Goal: Navigation & Orientation: Find specific page/section

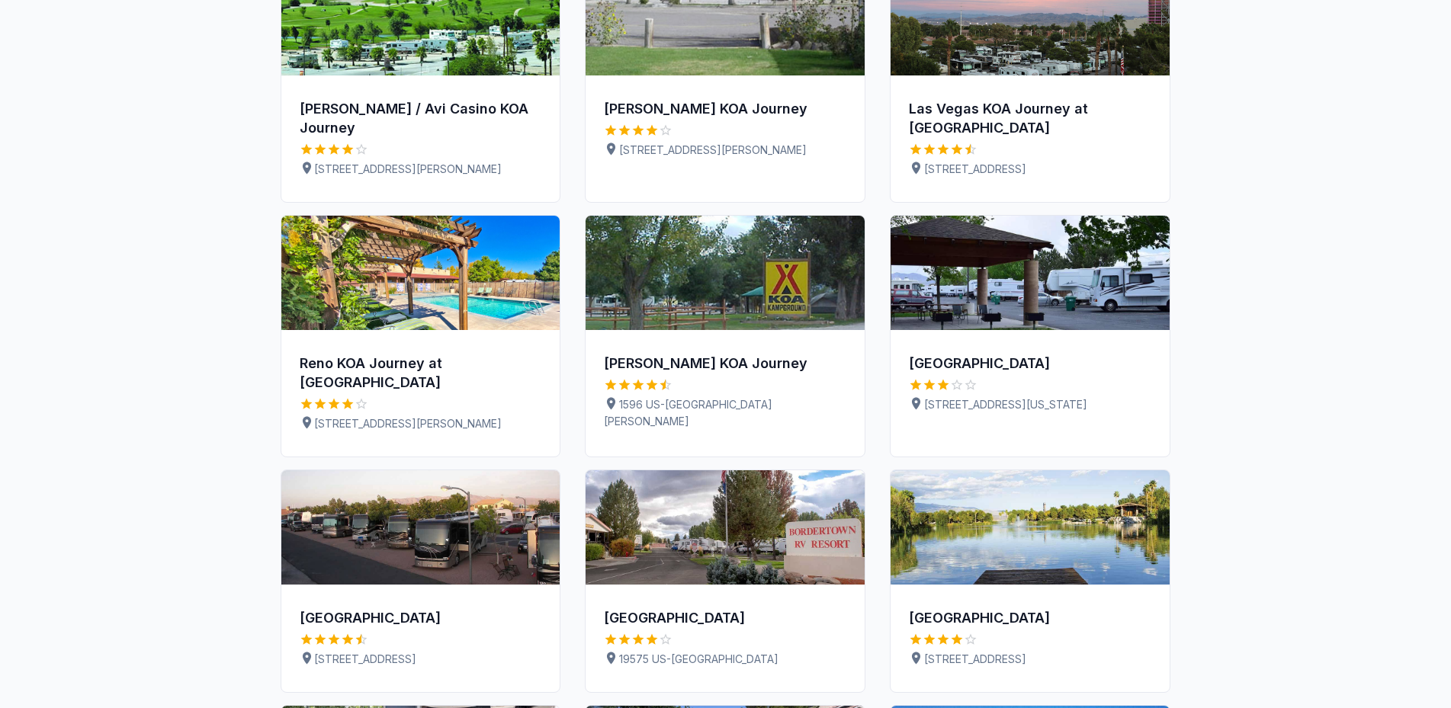
scroll to position [233, 0]
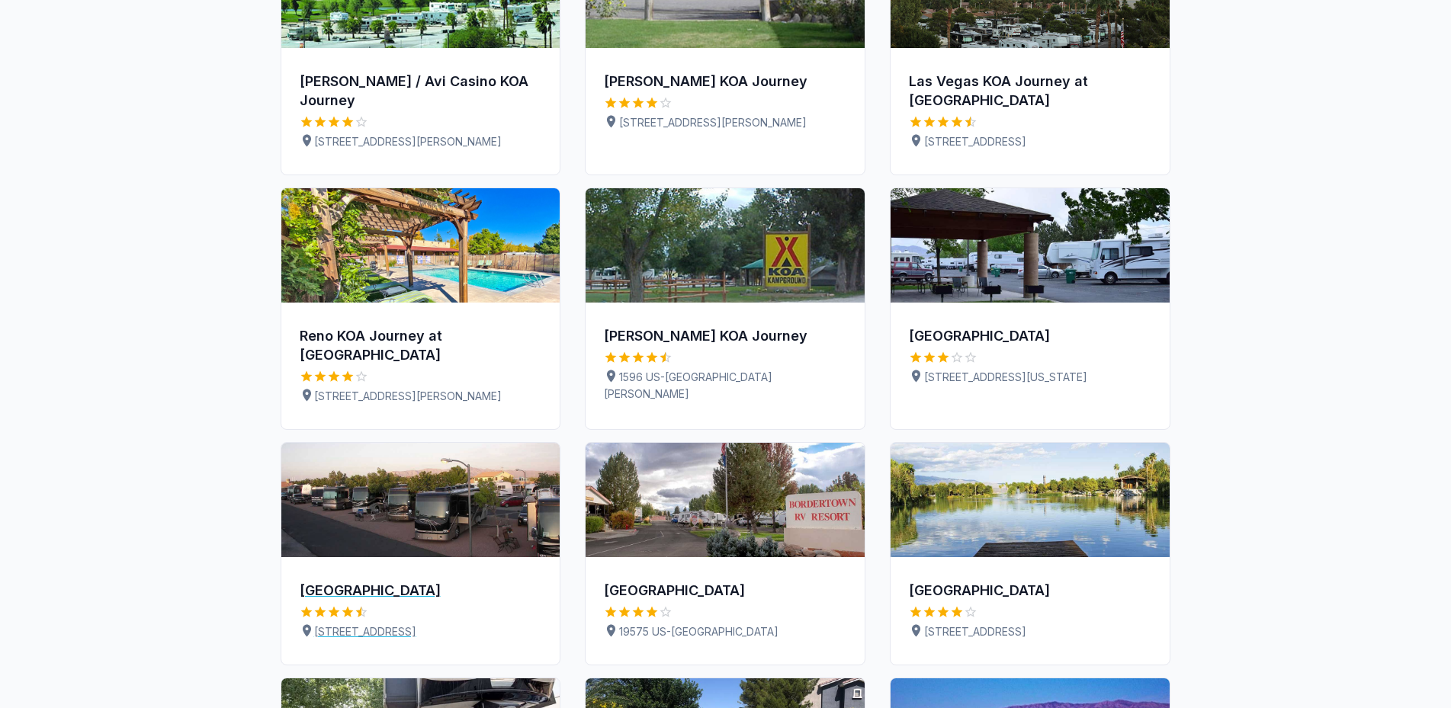
click at [506, 473] on img at bounding box center [420, 500] width 279 height 114
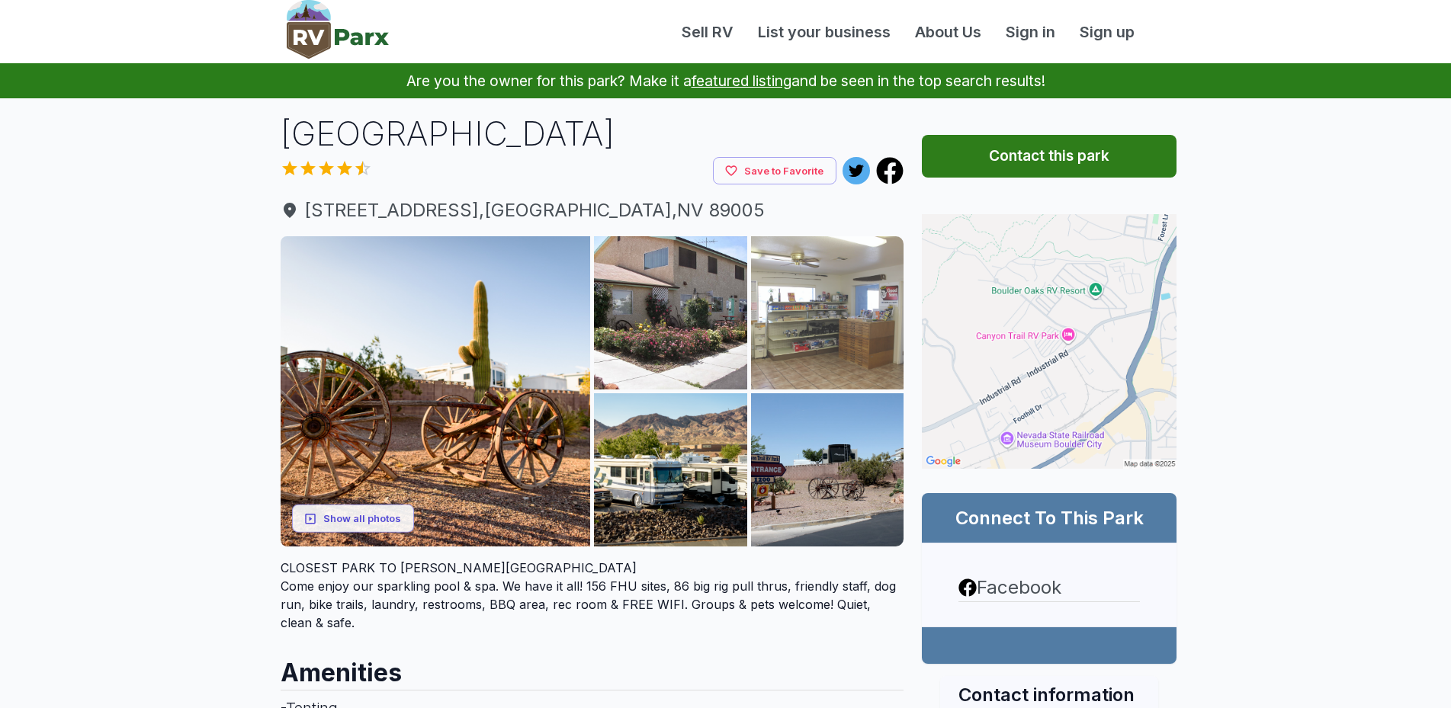
click at [833, 310] on img at bounding box center [827, 312] width 153 height 153
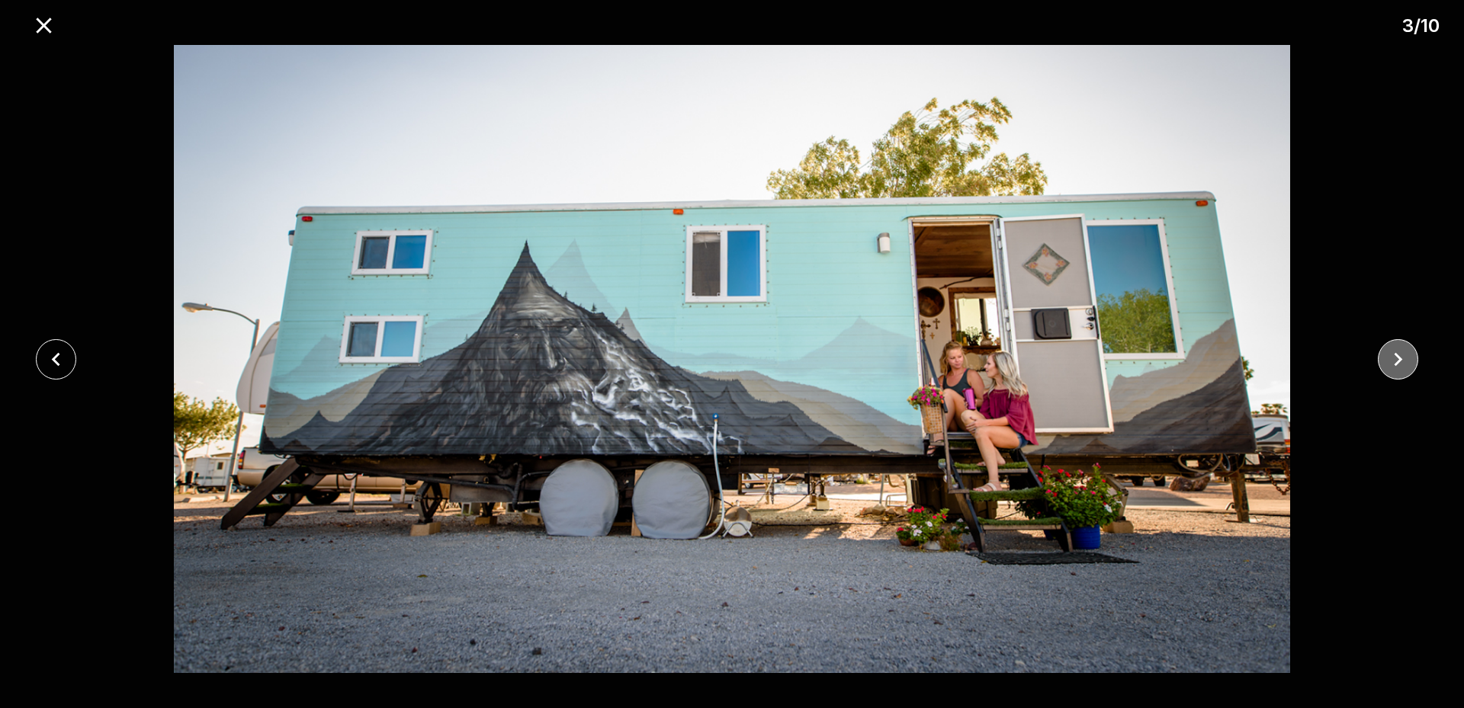
click at [1406, 364] on icon "close" at bounding box center [1398, 359] width 27 height 27
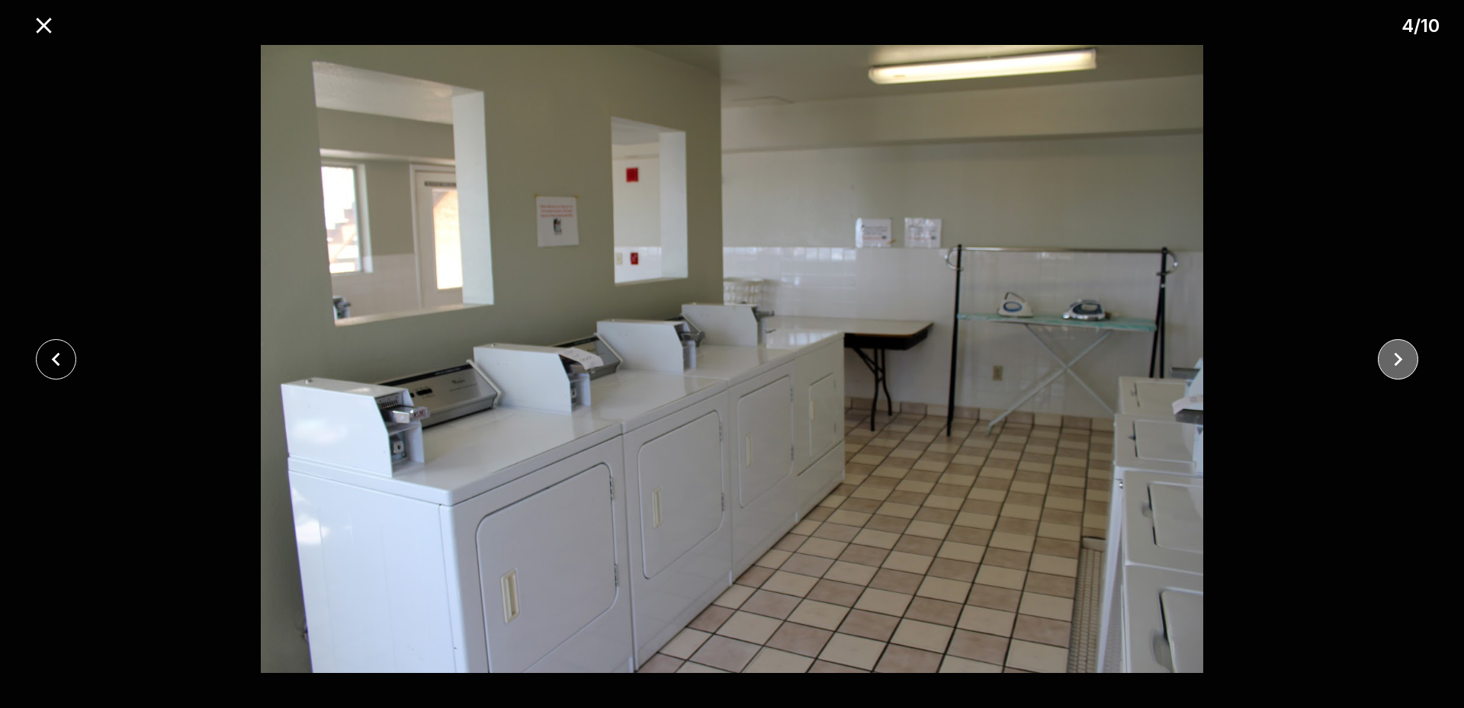
click at [1406, 364] on icon "close" at bounding box center [1398, 359] width 27 height 27
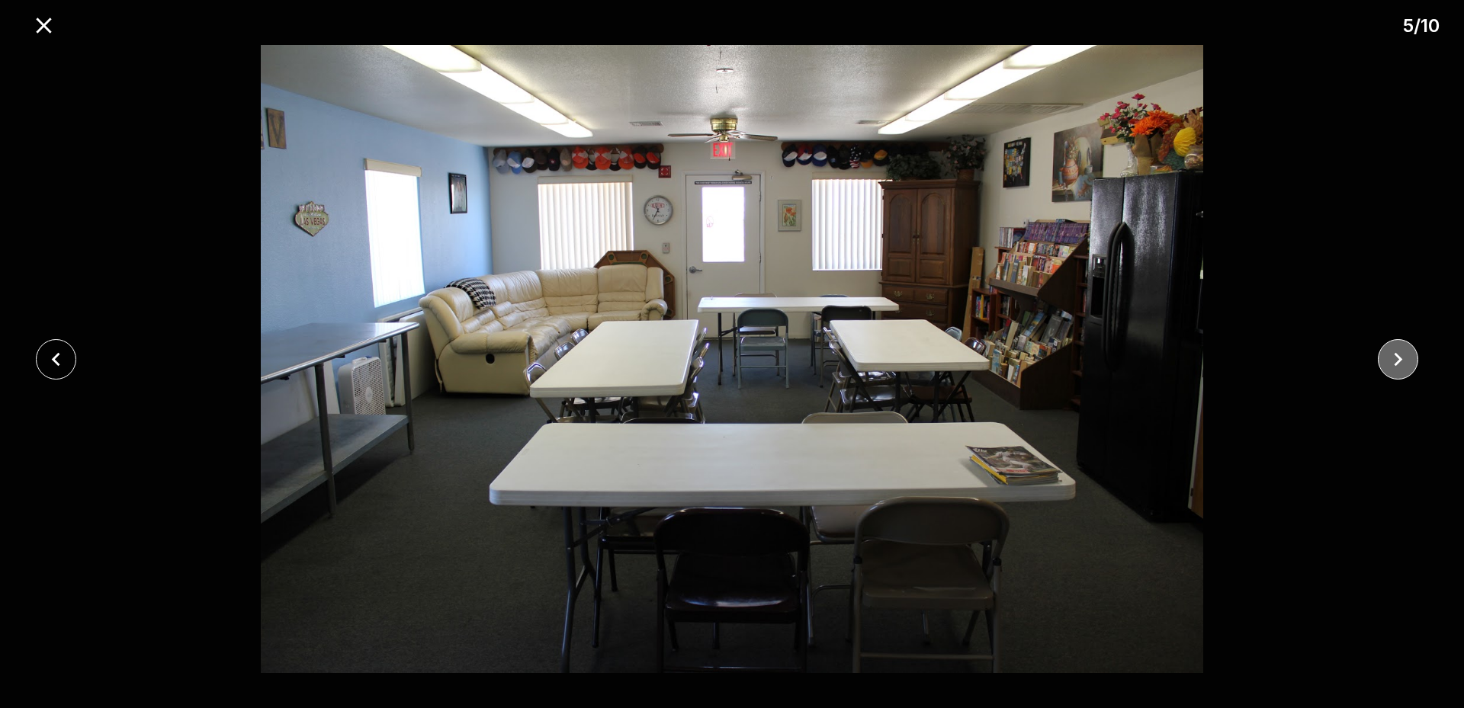
click at [1406, 364] on icon "close" at bounding box center [1398, 359] width 27 height 27
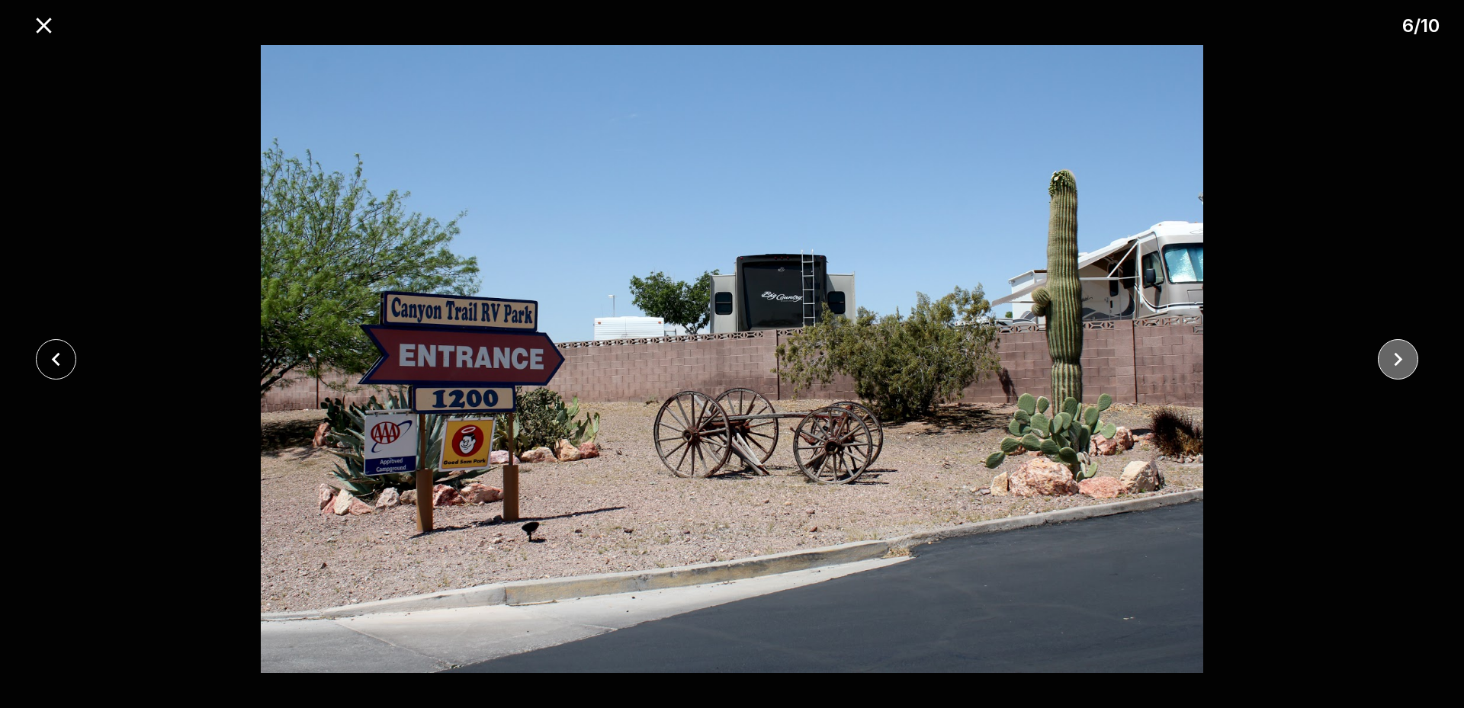
click at [1406, 364] on icon "close" at bounding box center [1398, 359] width 27 height 27
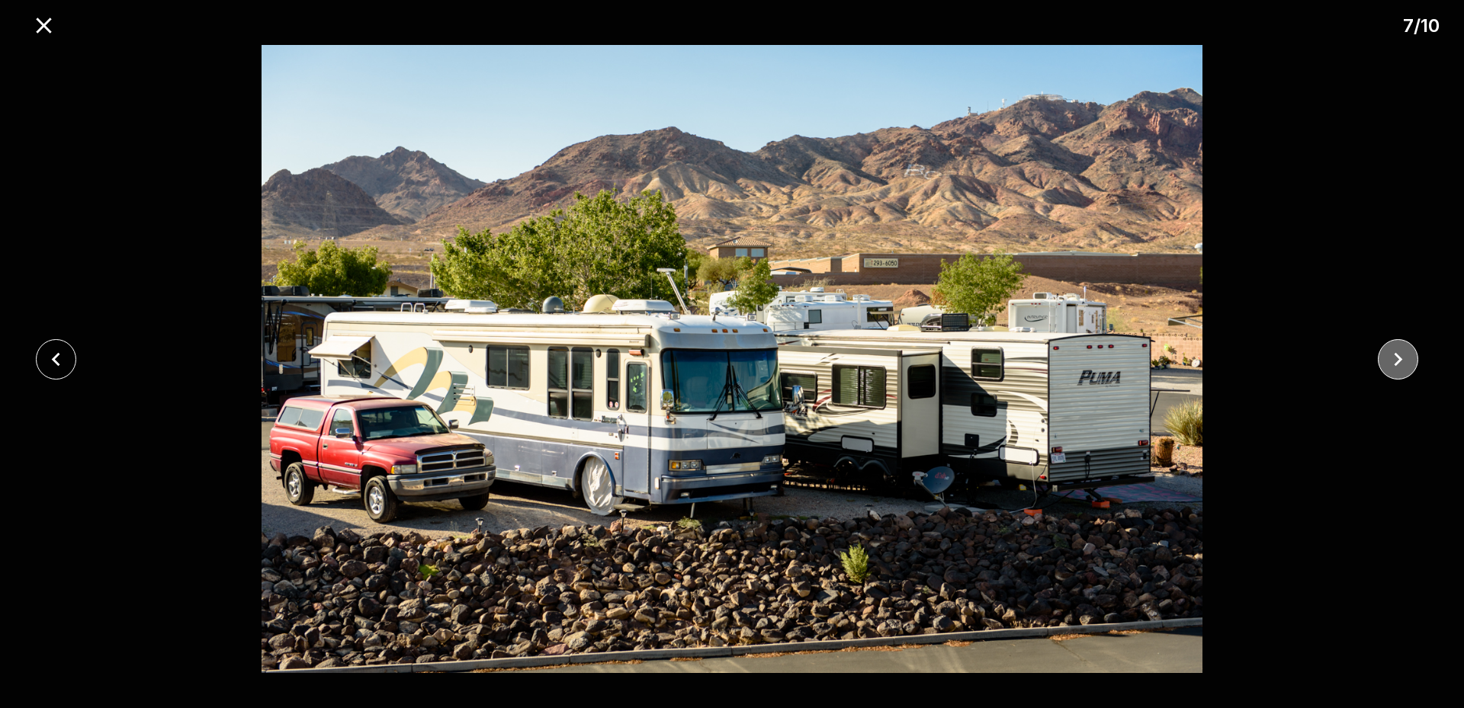
click at [1406, 364] on icon "close" at bounding box center [1398, 359] width 27 height 27
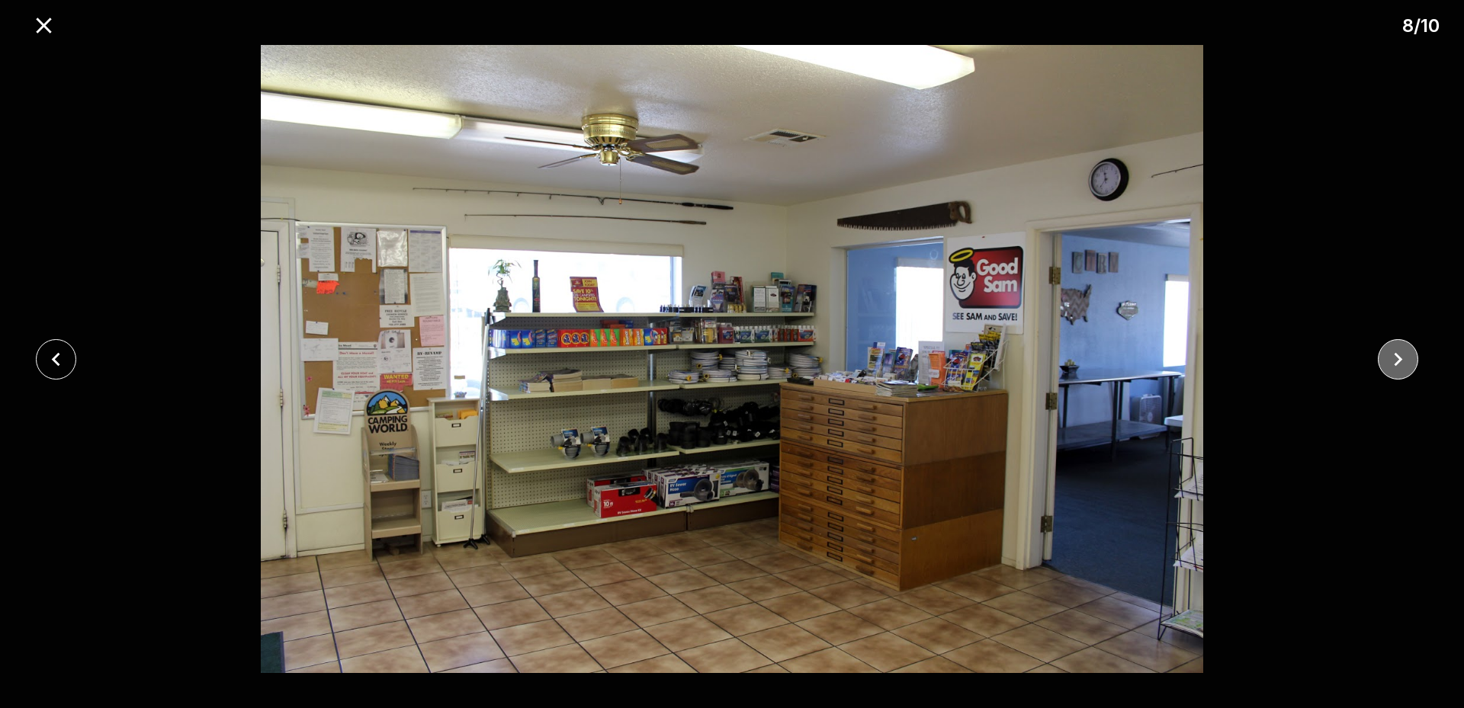
click at [1406, 366] on icon "close" at bounding box center [1398, 359] width 27 height 27
